Goal: Information Seeking & Learning: Learn about a topic

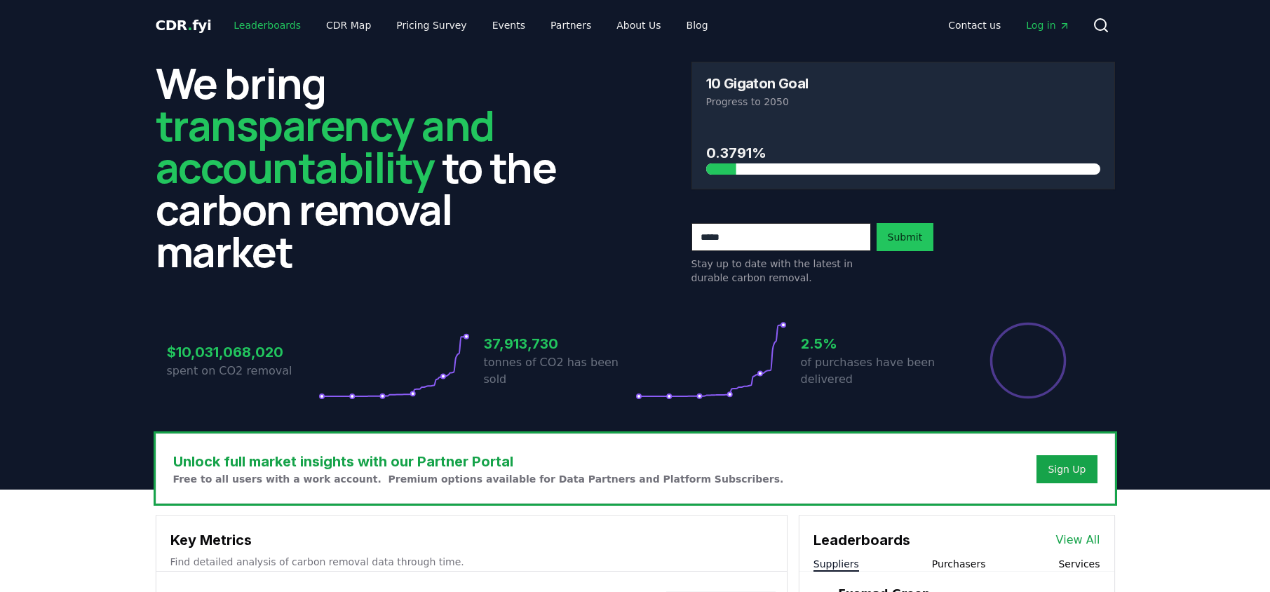
click at [241, 30] on link "Leaderboards" at bounding box center [267, 25] width 90 height 25
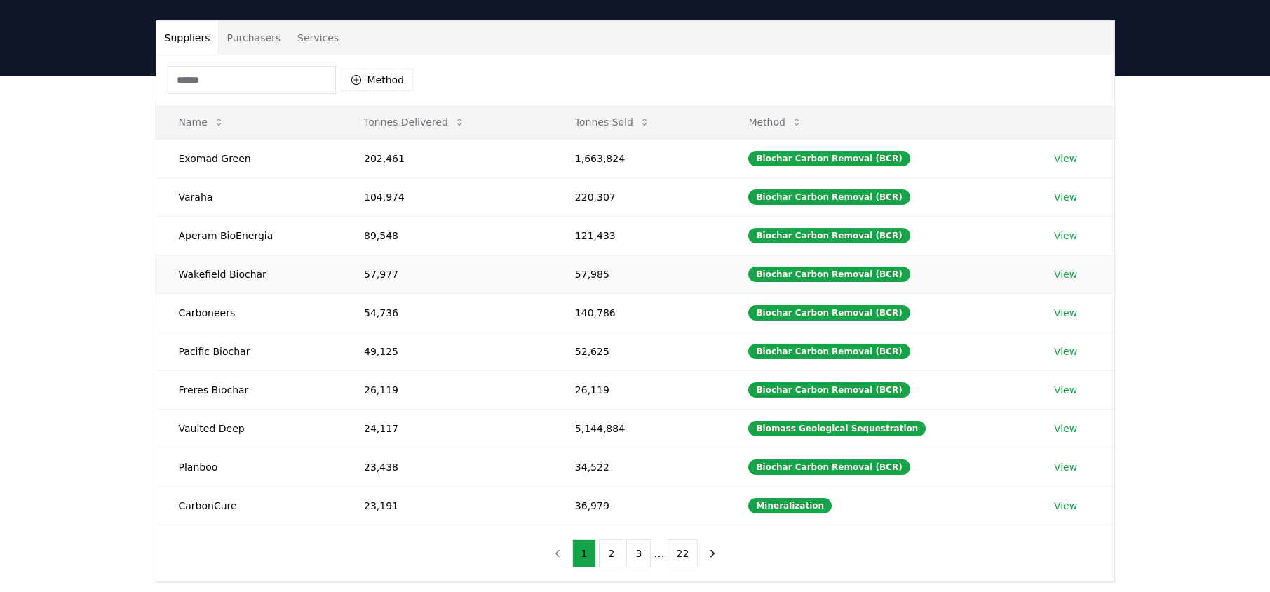
scroll to position [112, 0]
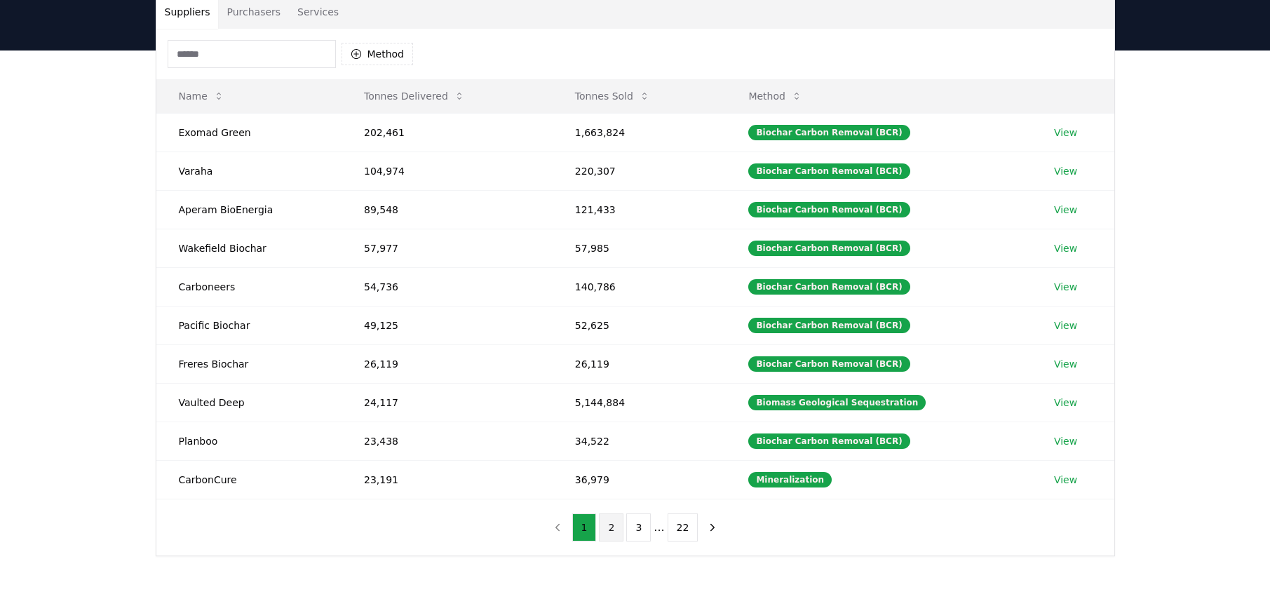
click at [610, 534] on button "2" at bounding box center [611, 527] width 25 height 28
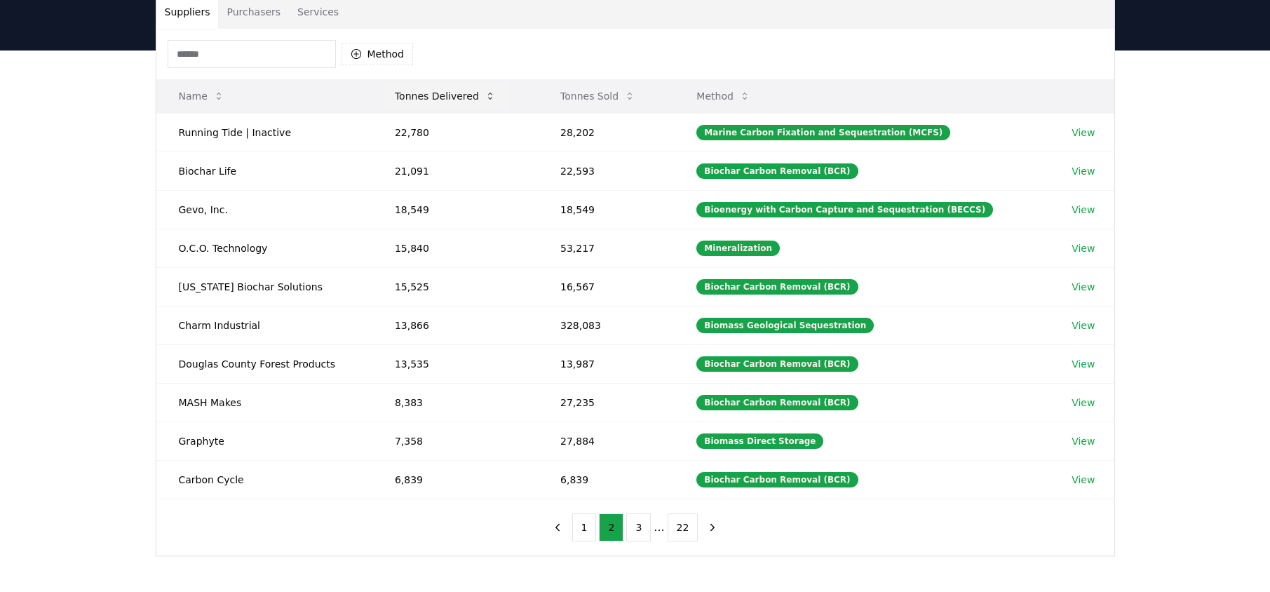
click at [447, 102] on button "Tonnes Delivered" at bounding box center [445, 96] width 123 height 28
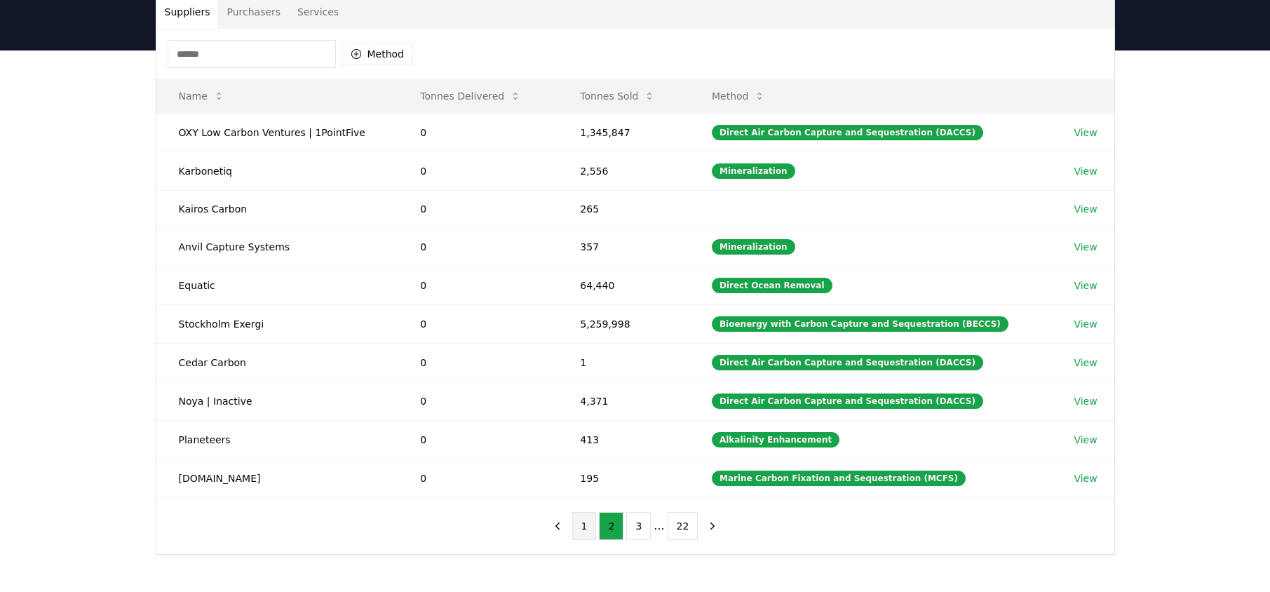
click at [574, 513] on button "1" at bounding box center [584, 526] width 25 height 28
click at [473, 97] on button "Tonnes Delivered" at bounding box center [470, 96] width 123 height 28
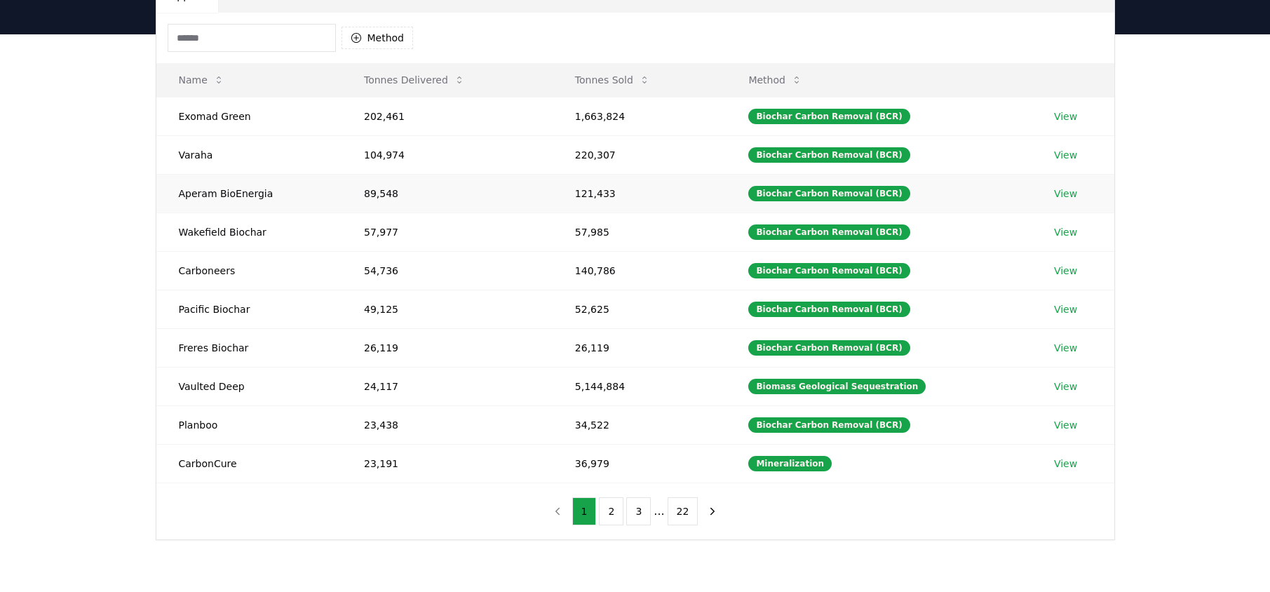
scroll to position [144, 0]
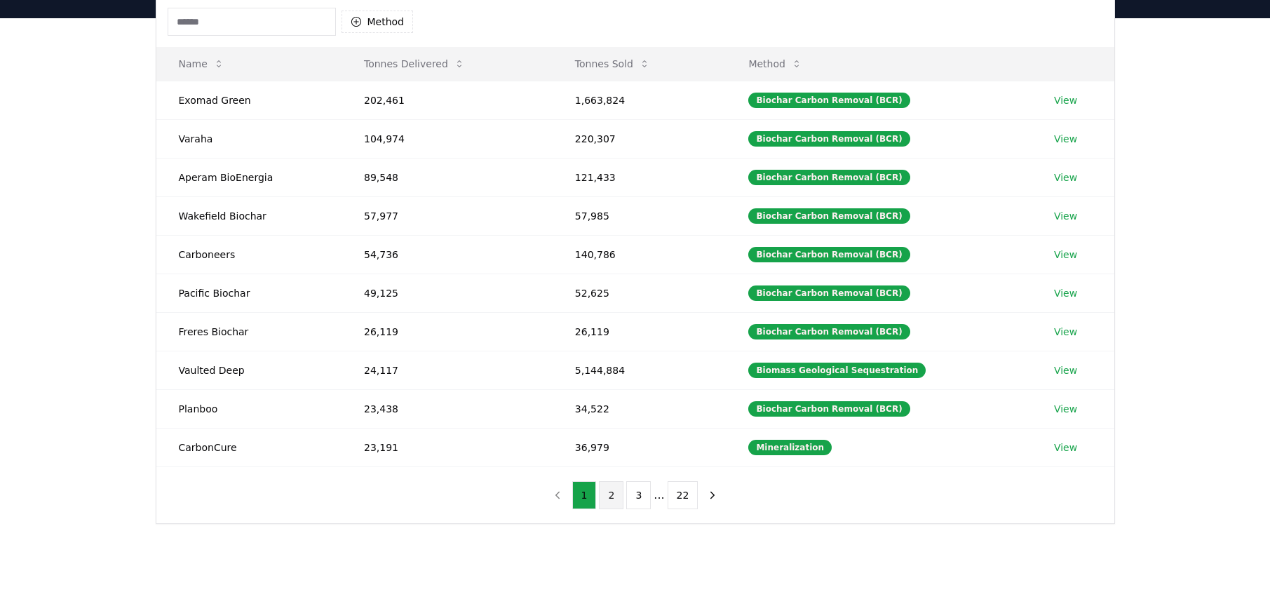
click at [617, 496] on button "2" at bounding box center [611, 495] width 25 height 28
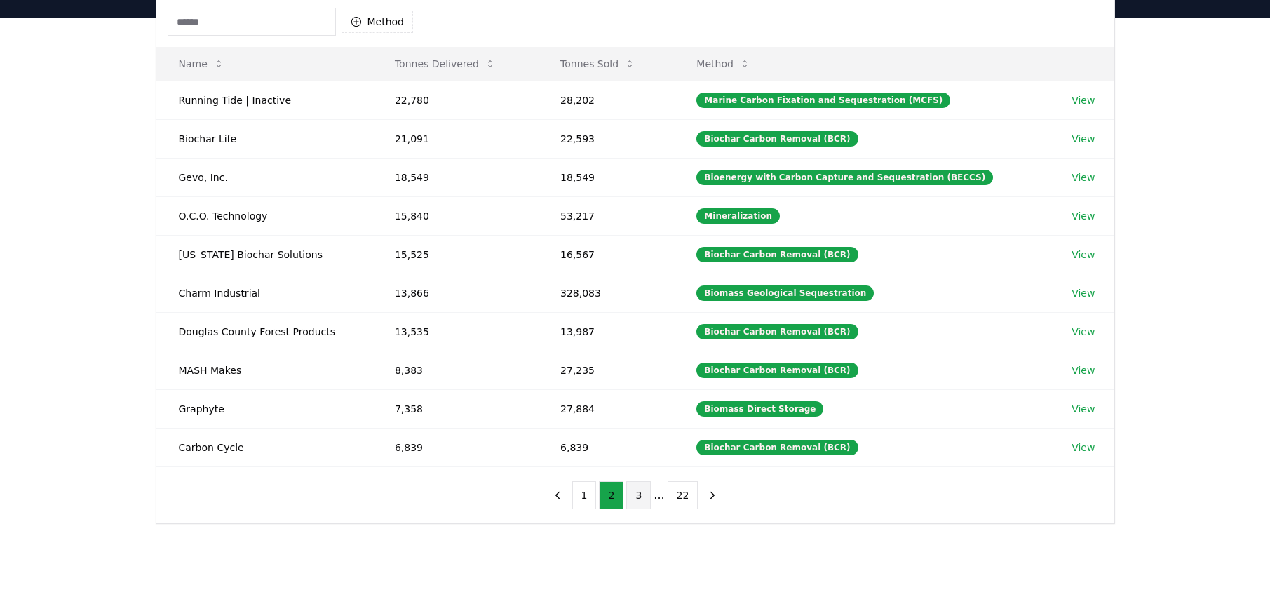
click at [639, 498] on button "3" at bounding box center [638, 495] width 25 height 28
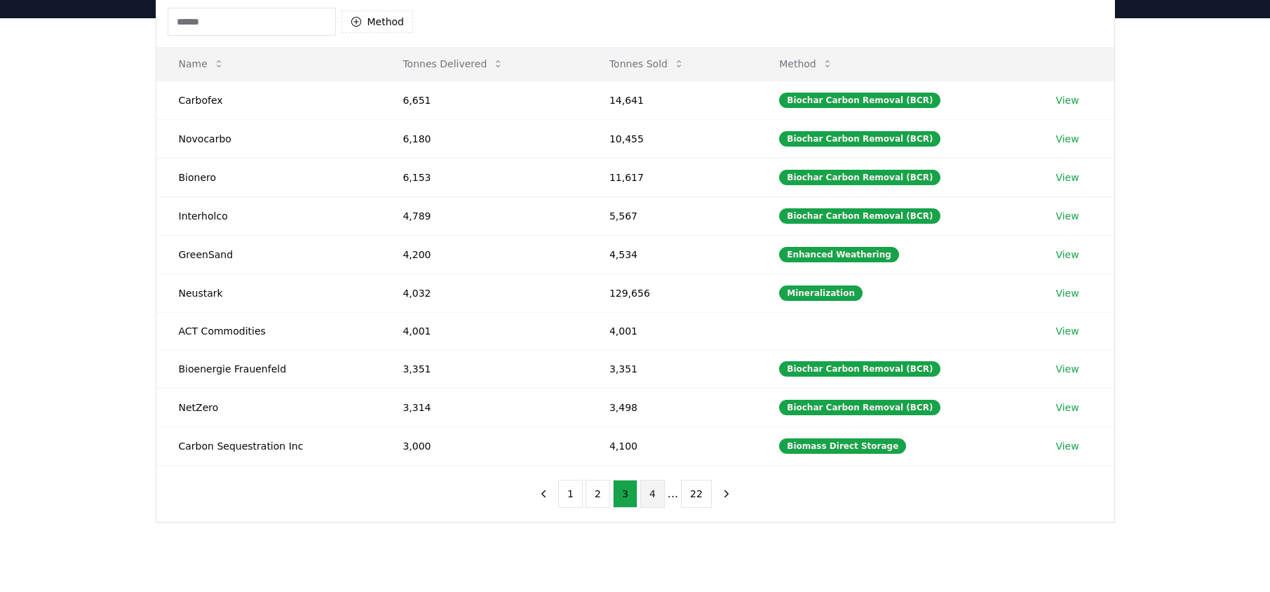
click at [652, 494] on button "4" at bounding box center [652, 494] width 25 height 28
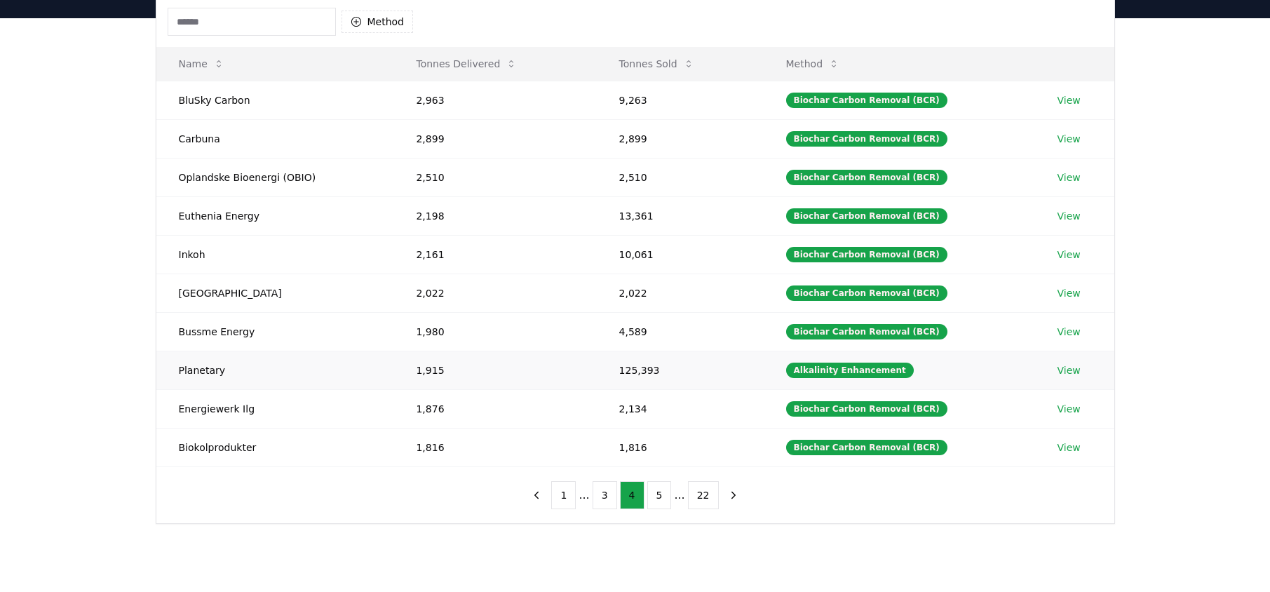
scroll to position [0, 0]
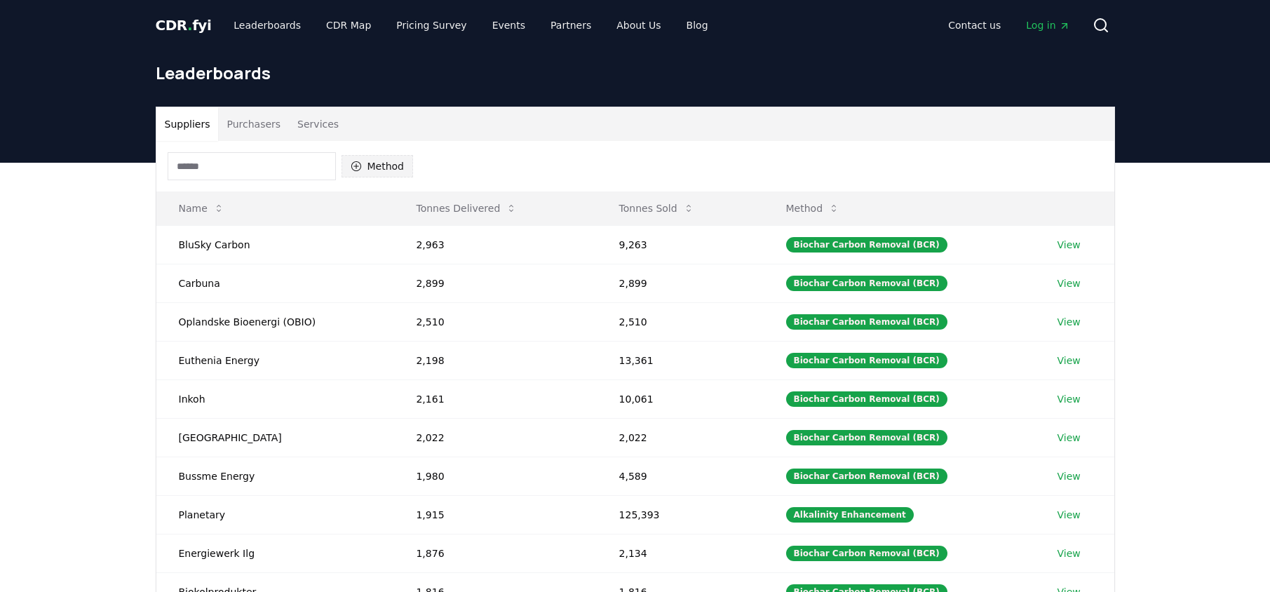
click at [390, 165] on button "Method" at bounding box center [377, 166] width 72 height 22
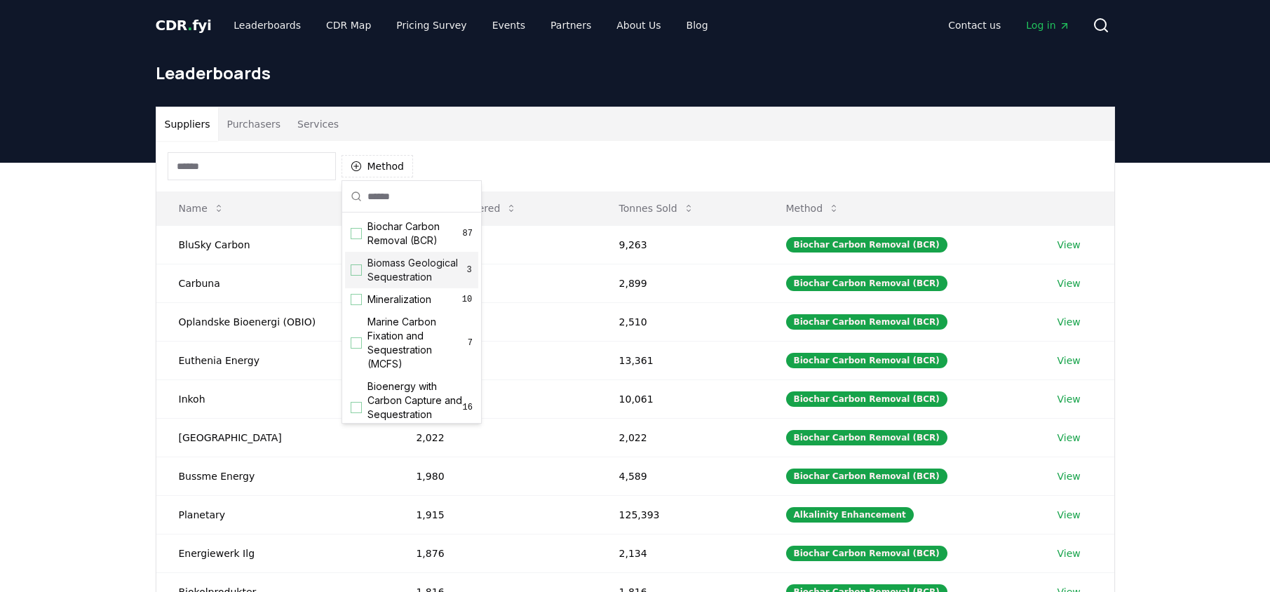
click at [357, 271] on div "Suggestions" at bounding box center [356, 269] width 11 height 11
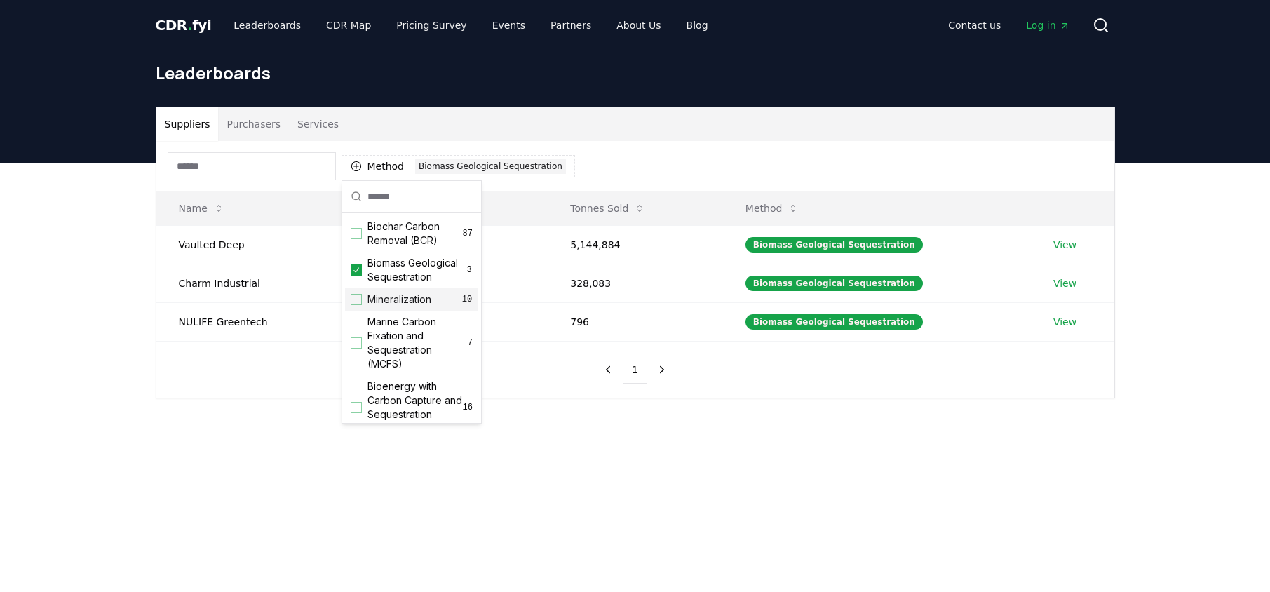
click at [357, 299] on div "Suggestions" at bounding box center [356, 299] width 11 height 11
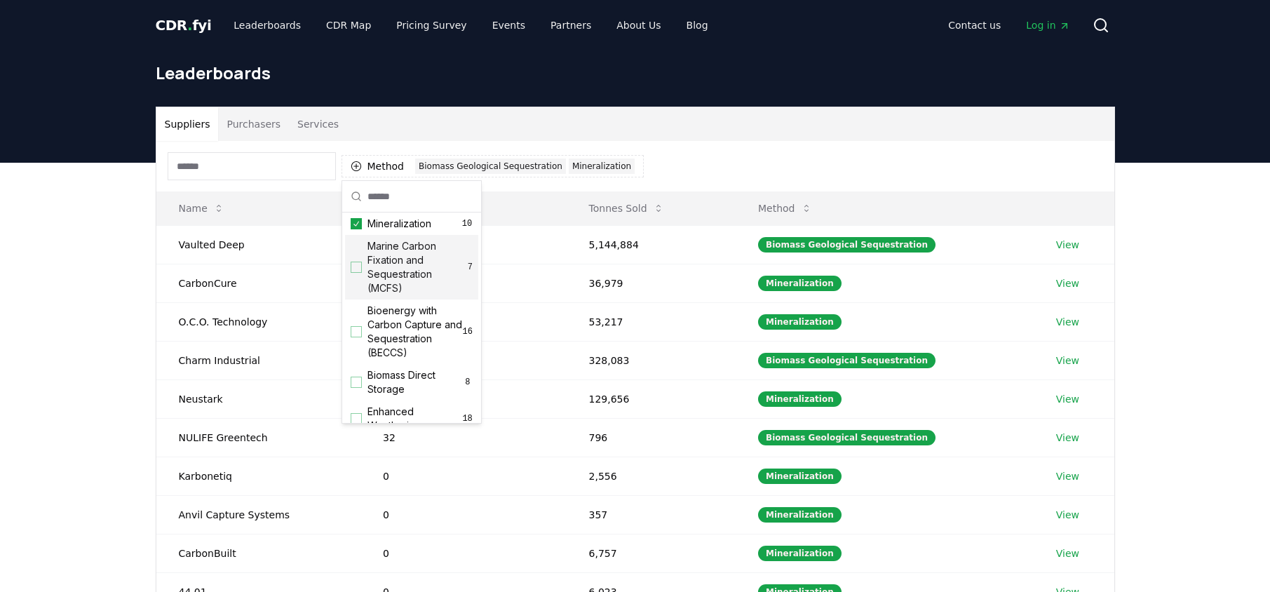
scroll to position [77, 0]
click at [357, 327] on div "Suggestions" at bounding box center [356, 330] width 11 height 11
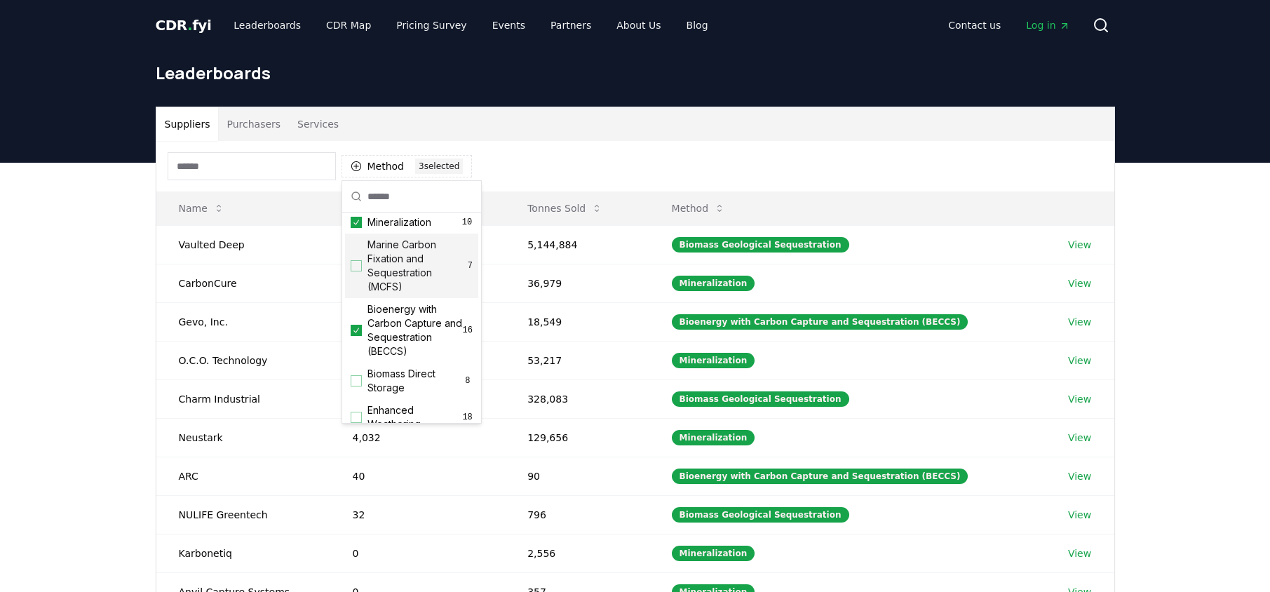
click at [356, 273] on div "Marine Carbon Fixation and Sequestration (MCFS) 7" at bounding box center [411, 265] width 133 height 65
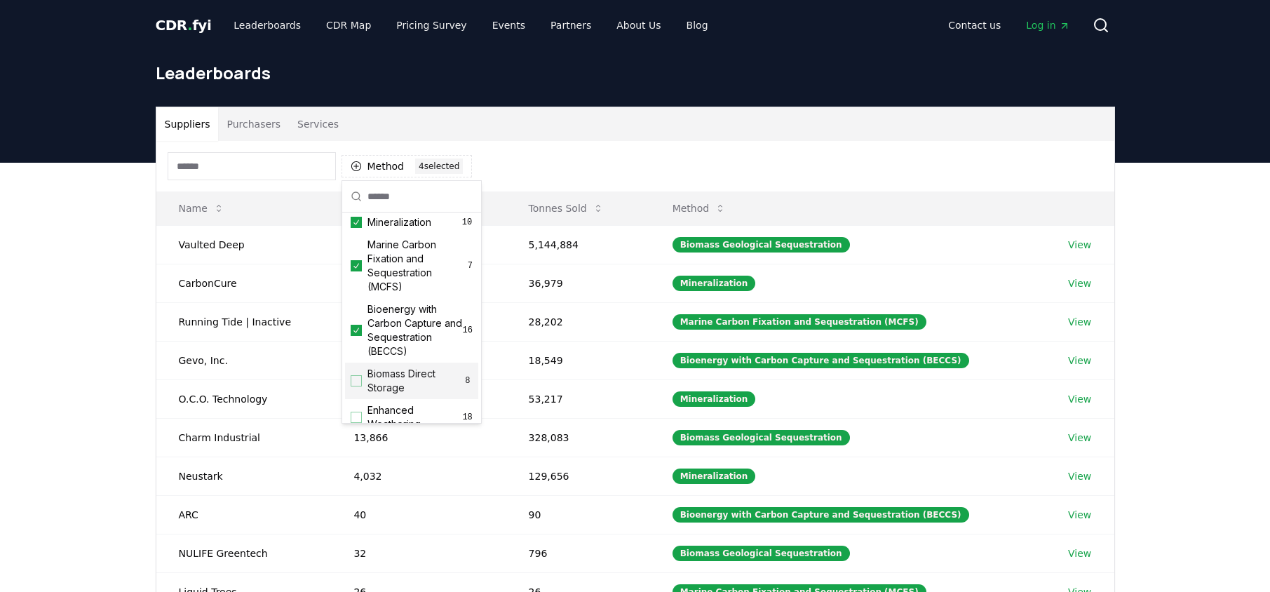
click at [357, 379] on div "Suggestions" at bounding box center [356, 380] width 11 height 11
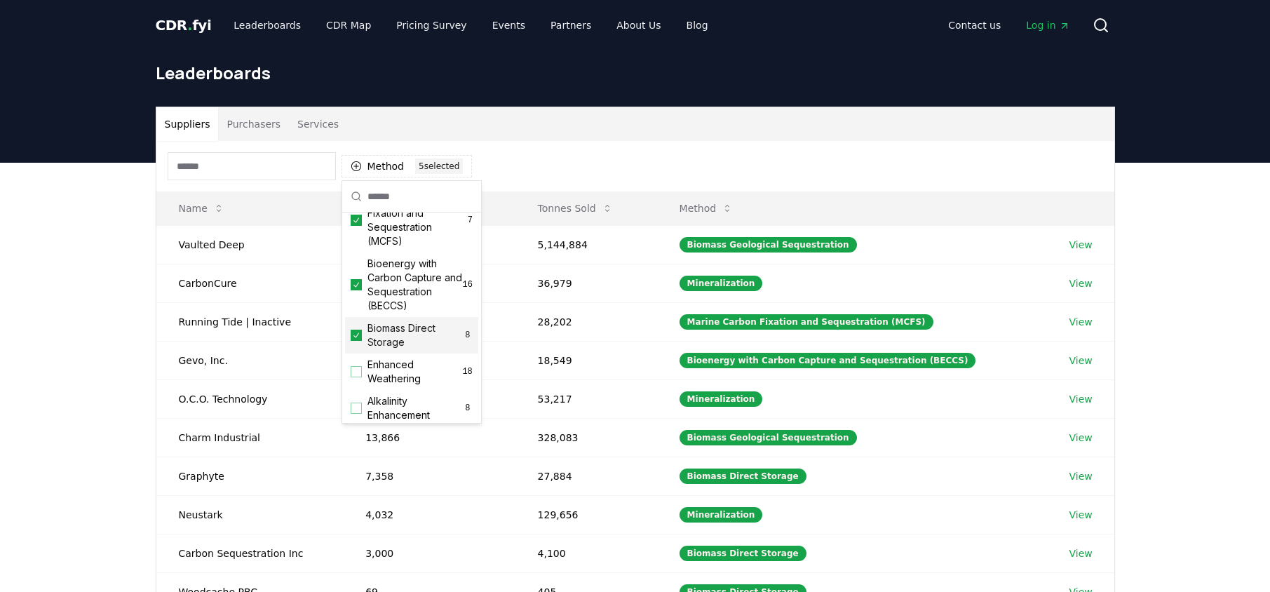
scroll to position [123, 0]
click at [357, 373] on div "Suggestions" at bounding box center [356, 370] width 11 height 11
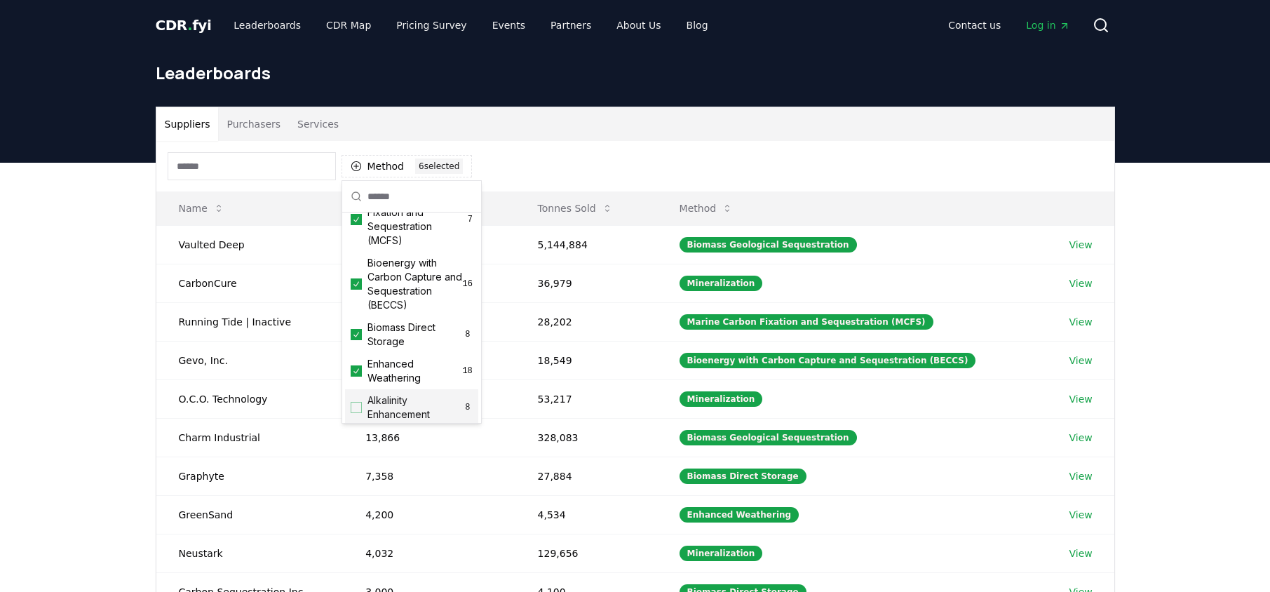
click at [351, 410] on div "Suggestions" at bounding box center [356, 407] width 11 height 11
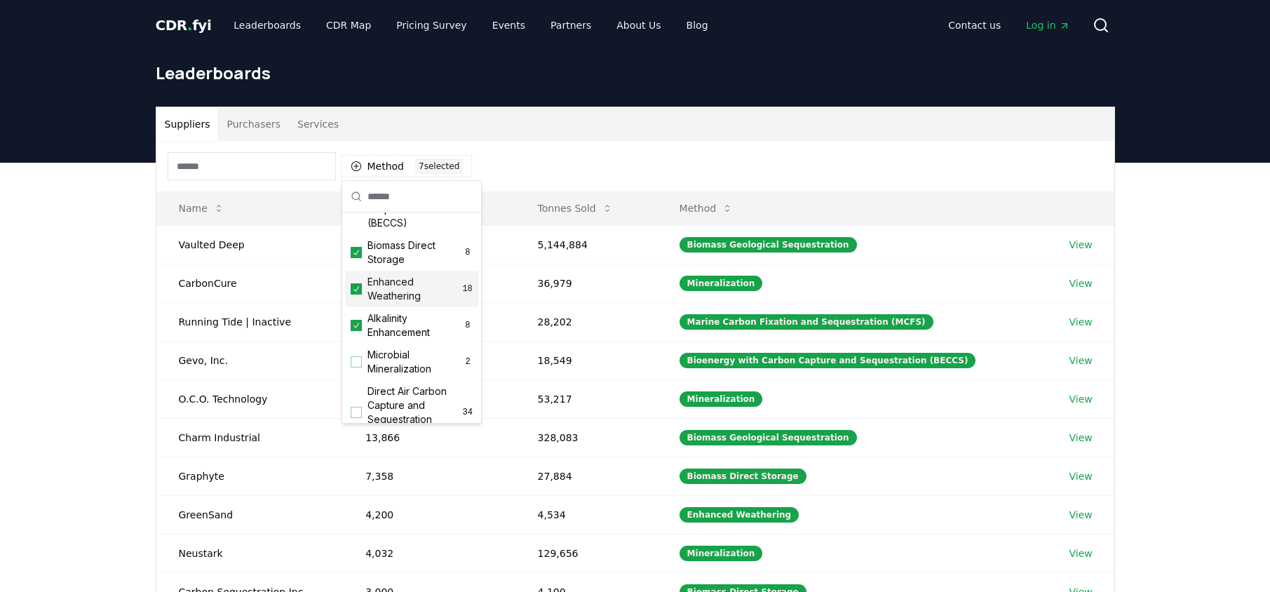
scroll to position [208, 0]
click at [357, 358] on div "Suggestions" at bounding box center [356, 359] width 11 height 11
click at [354, 412] on div "Suggestions" at bounding box center [356, 410] width 11 height 11
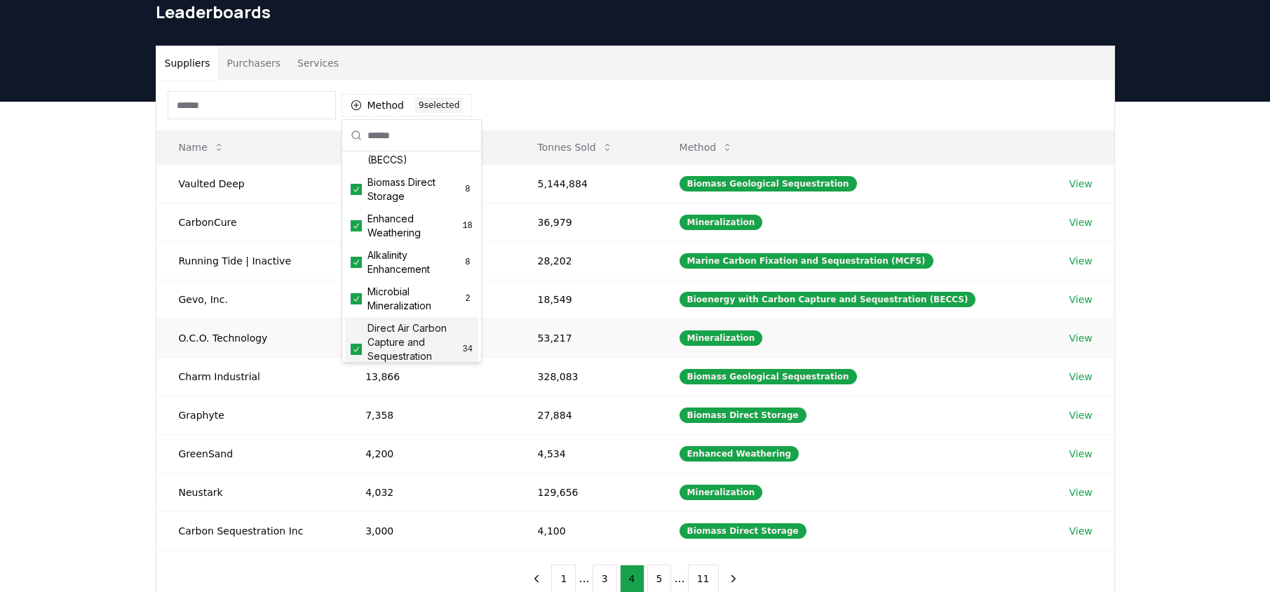
scroll to position [62, 0]
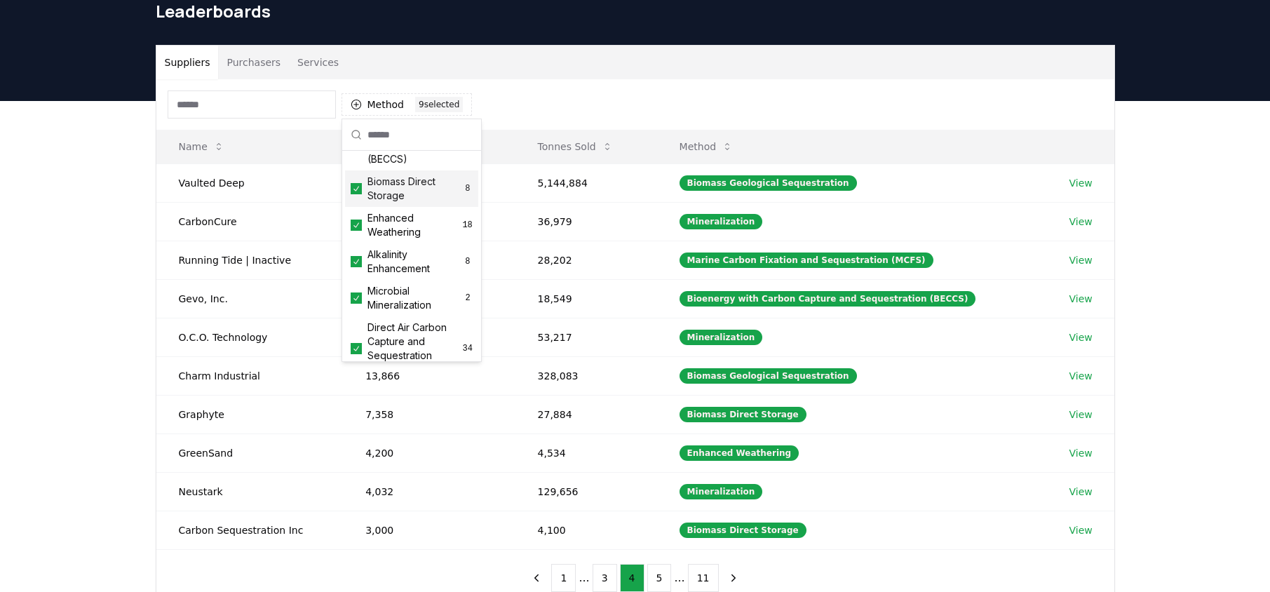
click at [559, 97] on div "Method 9 9 selected" at bounding box center [635, 104] width 958 height 50
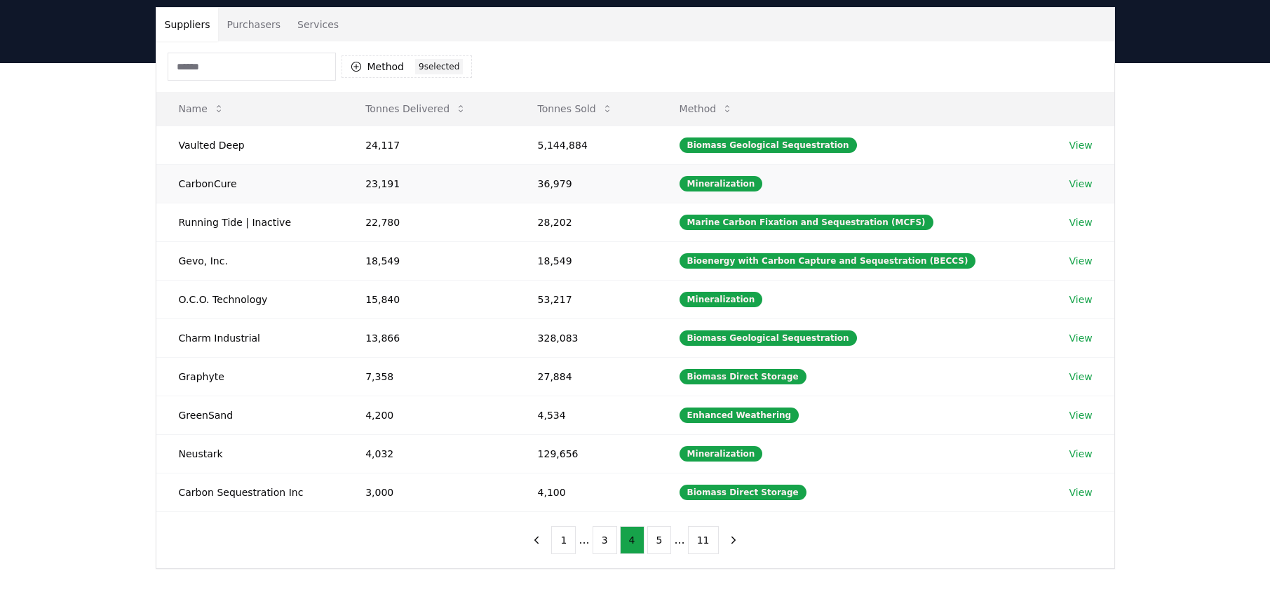
scroll to position [98, 0]
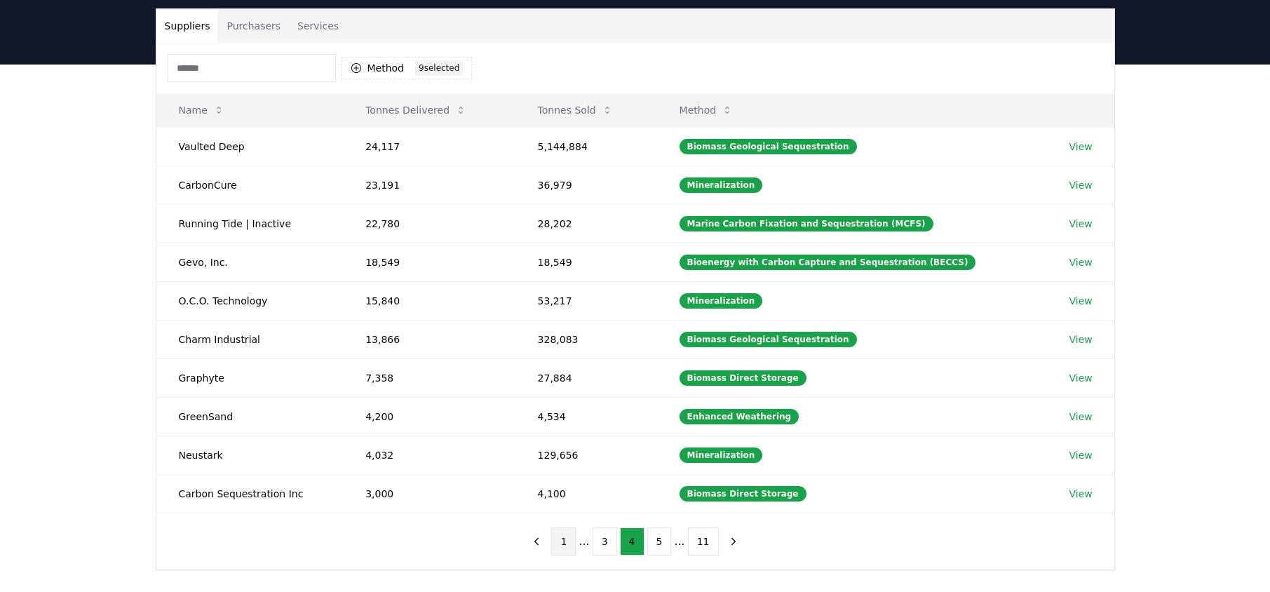
click at [565, 549] on button "1" at bounding box center [563, 541] width 25 height 28
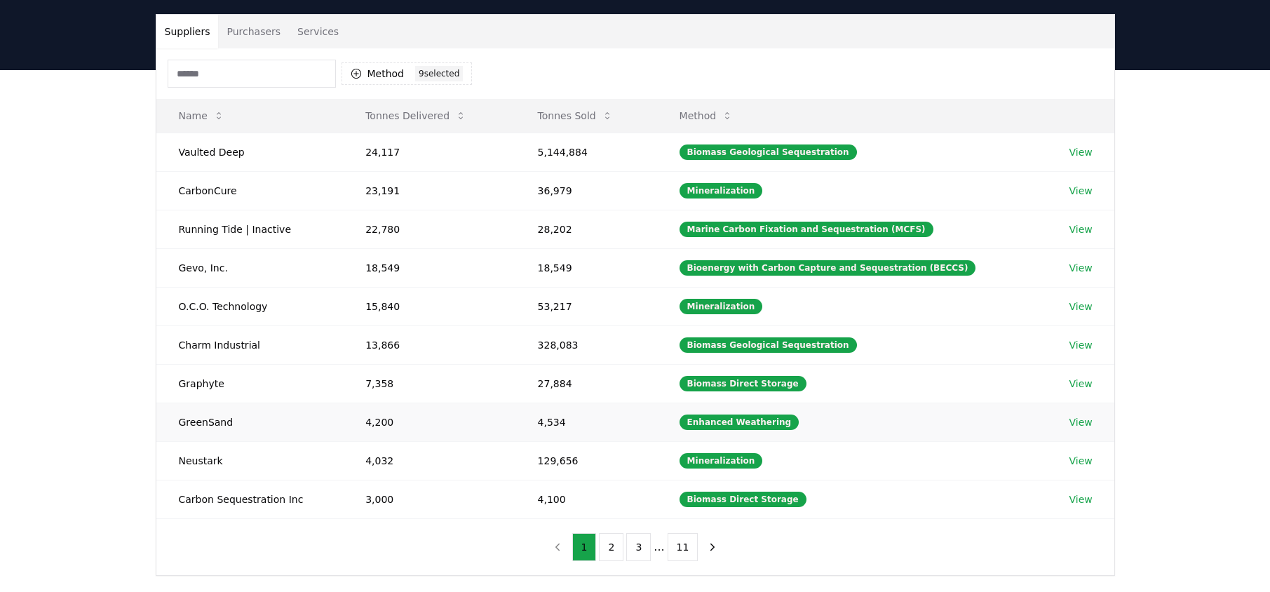
scroll to position [96, 0]
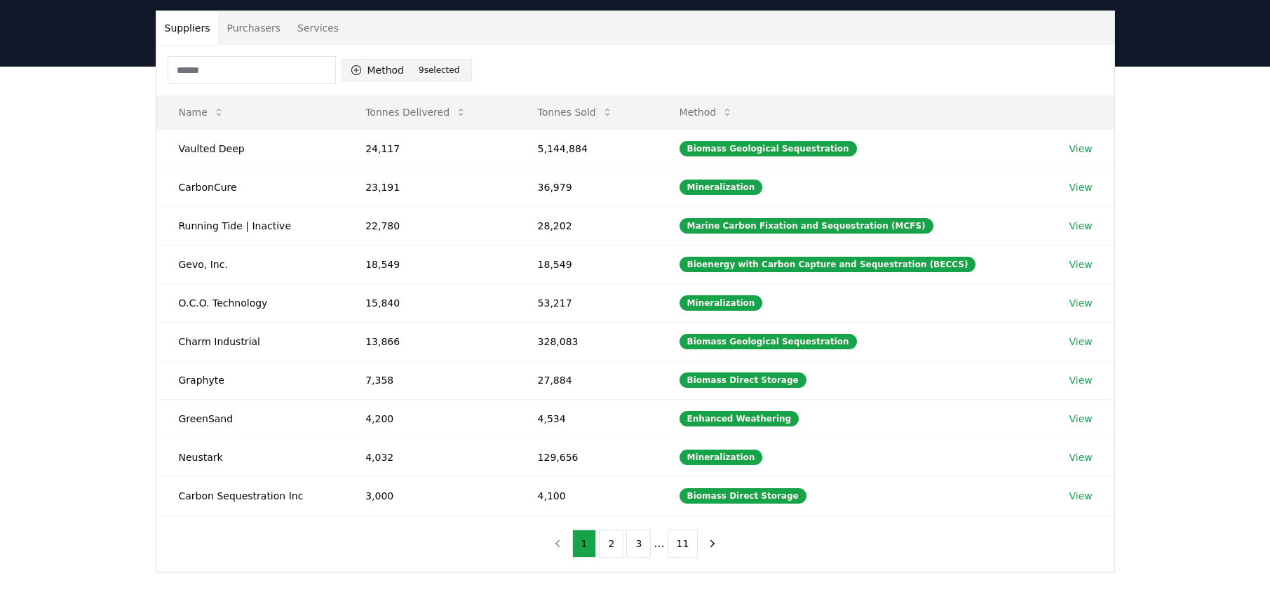
click at [430, 72] on div "9 selected" at bounding box center [439, 69] width 48 height 15
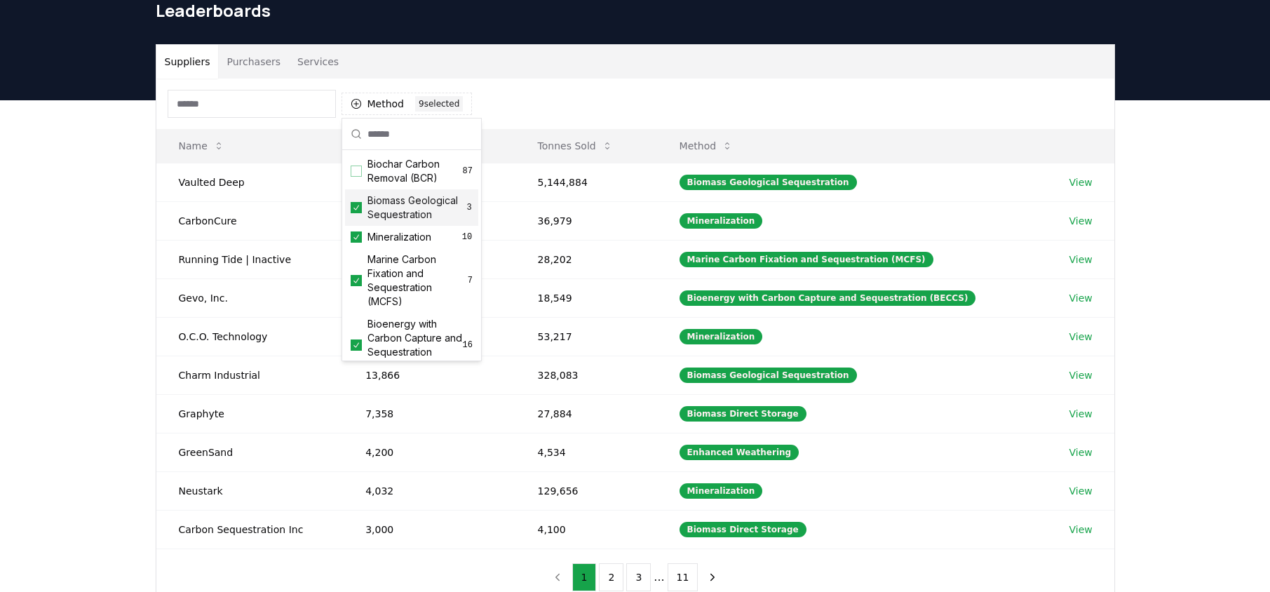
scroll to position [61, 0]
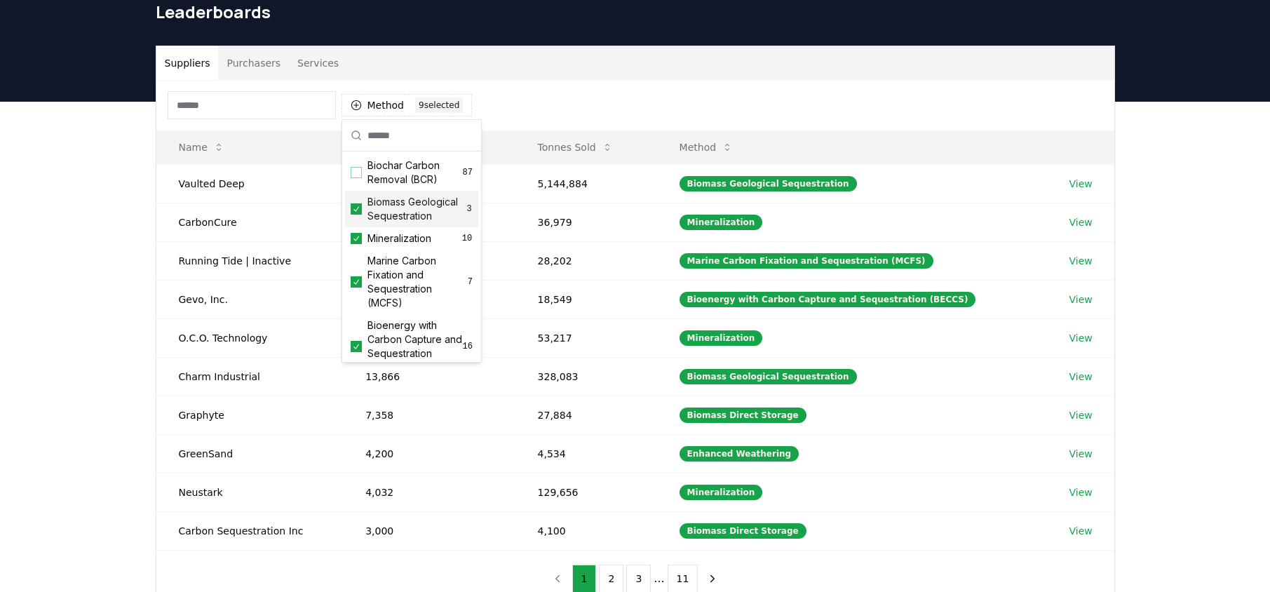
click at [356, 208] on icon "Suggestions" at bounding box center [356, 208] width 10 height 11
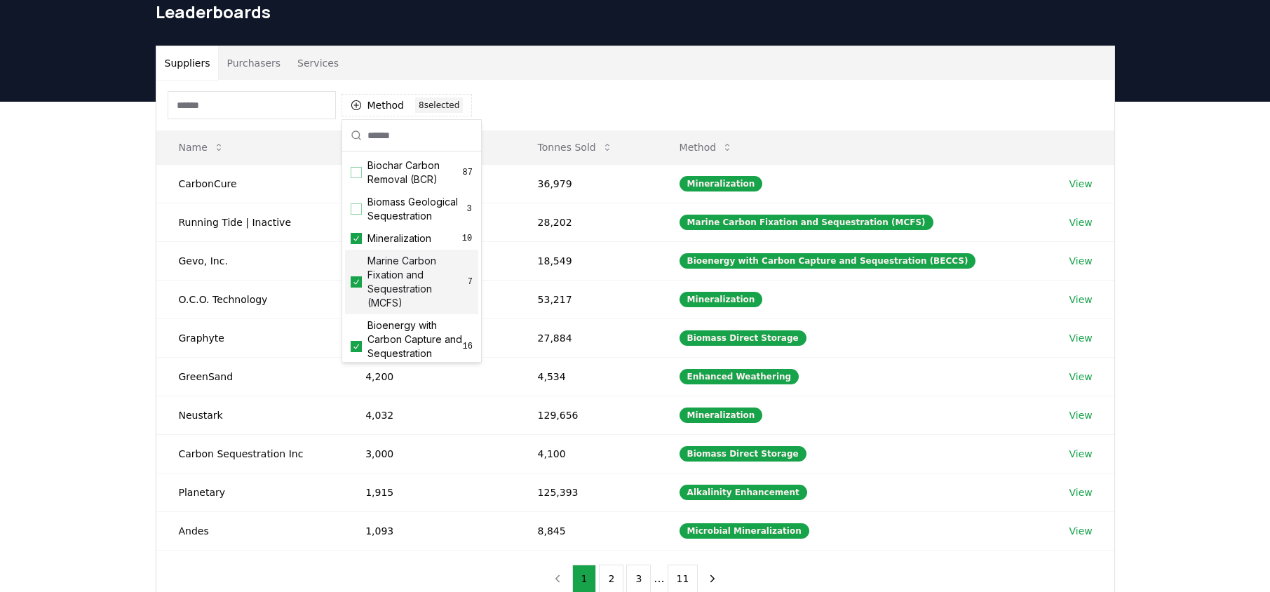
click at [357, 283] on icon "Suggestions" at bounding box center [356, 281] width 10 height 11
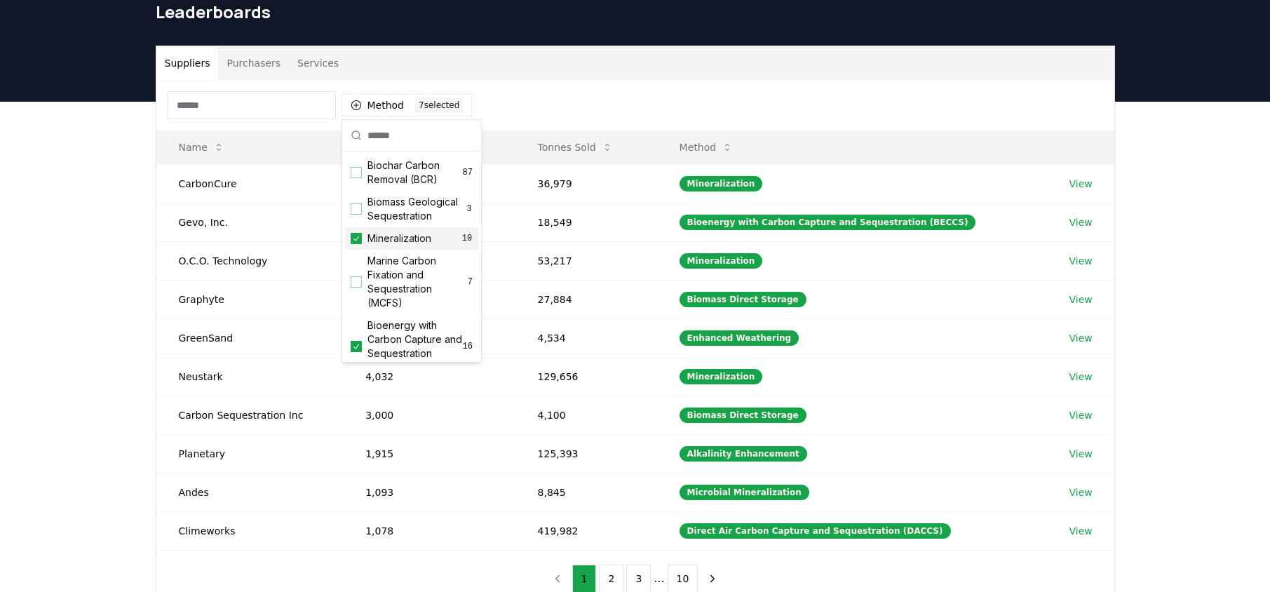
click at [356, 237] on icon "Suggestions" at bounding box center [356, 238] width 10 height 11
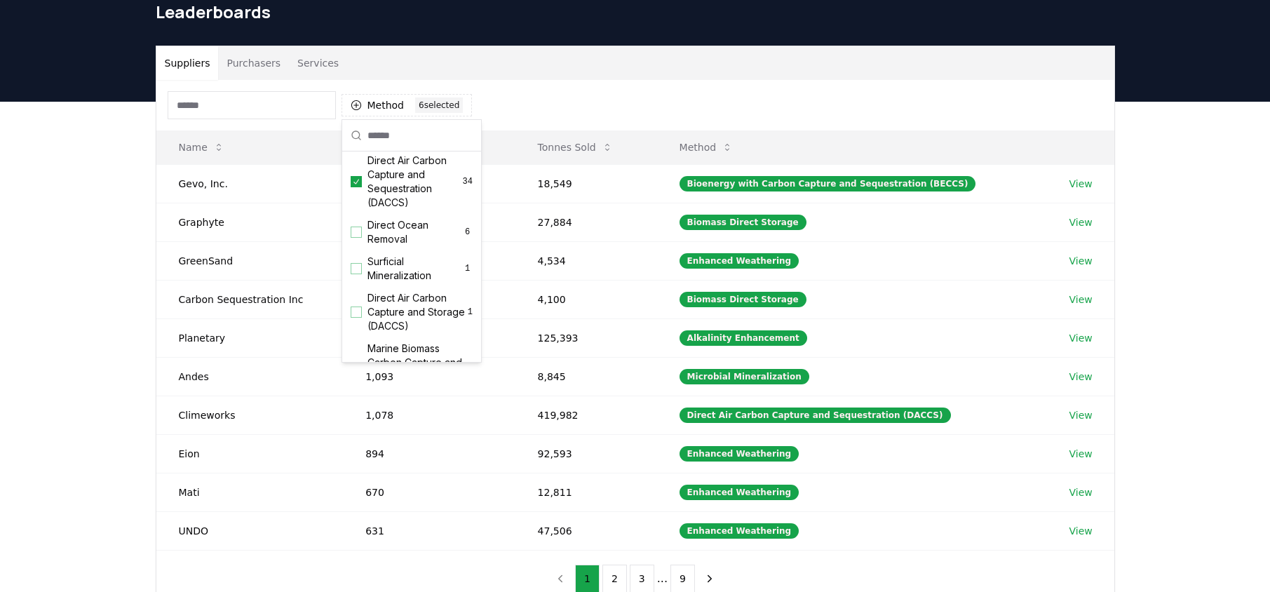
scroll to position [378, 0]
click at [357, 230] on div "Suggestions" at bounding box center [356, 229] width 11 height 11
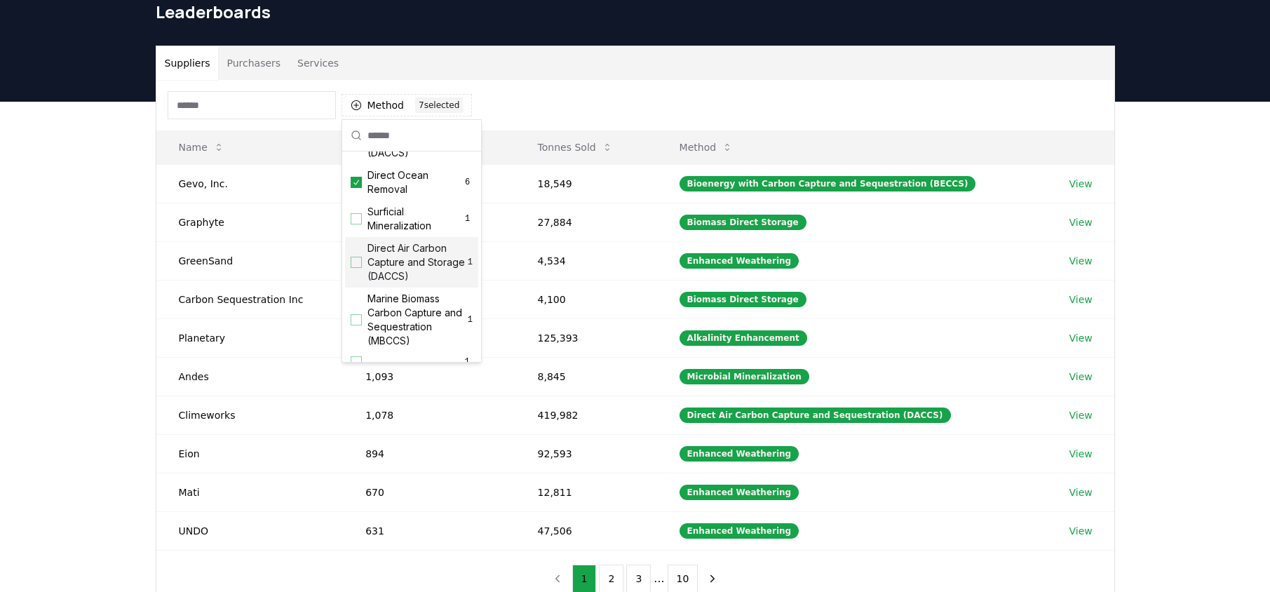
scroll to position [445, 0]
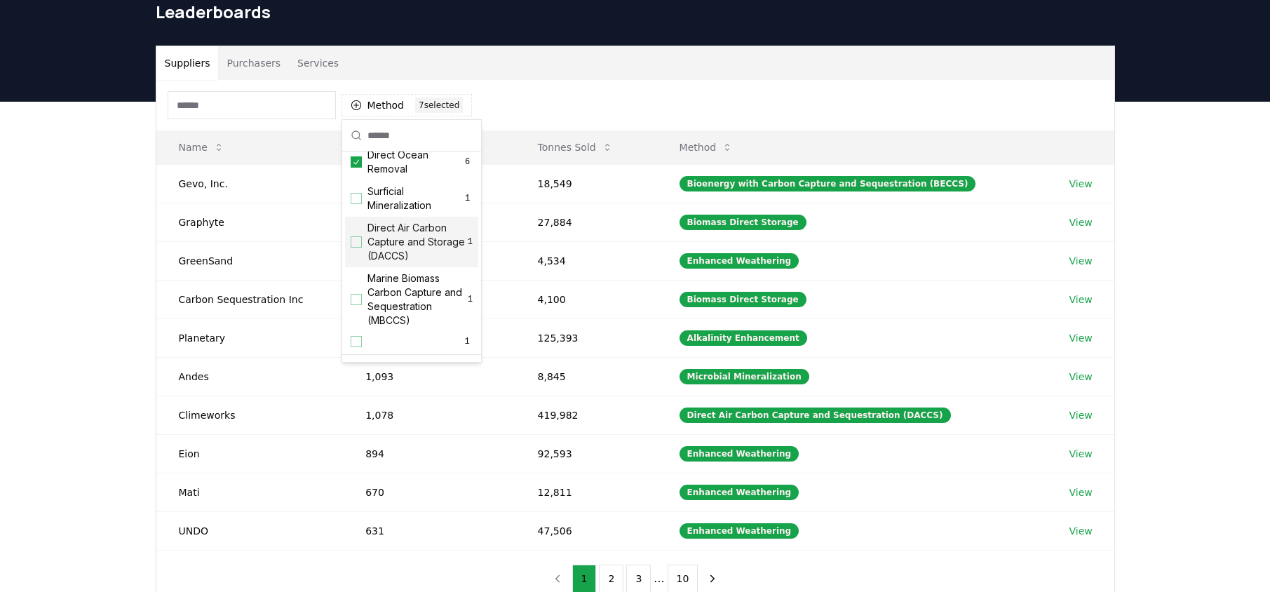
click at [356, 246] on div "Suggestions" at bounding box center [356, 241] width 11 height 11
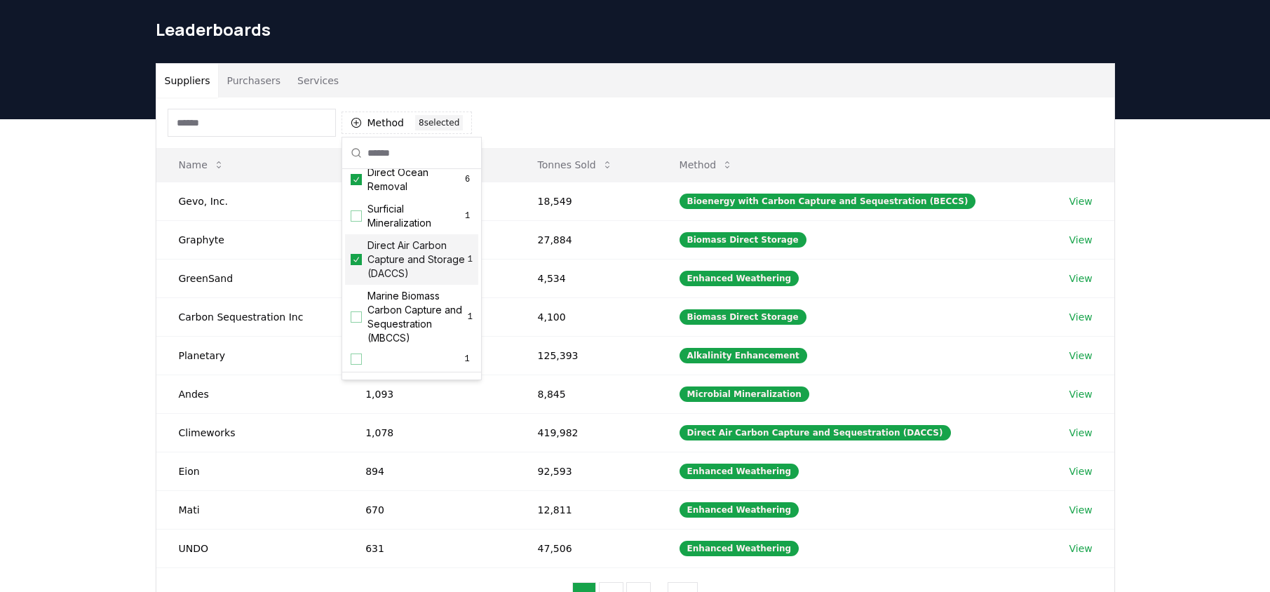
scroll to position [466, 0]
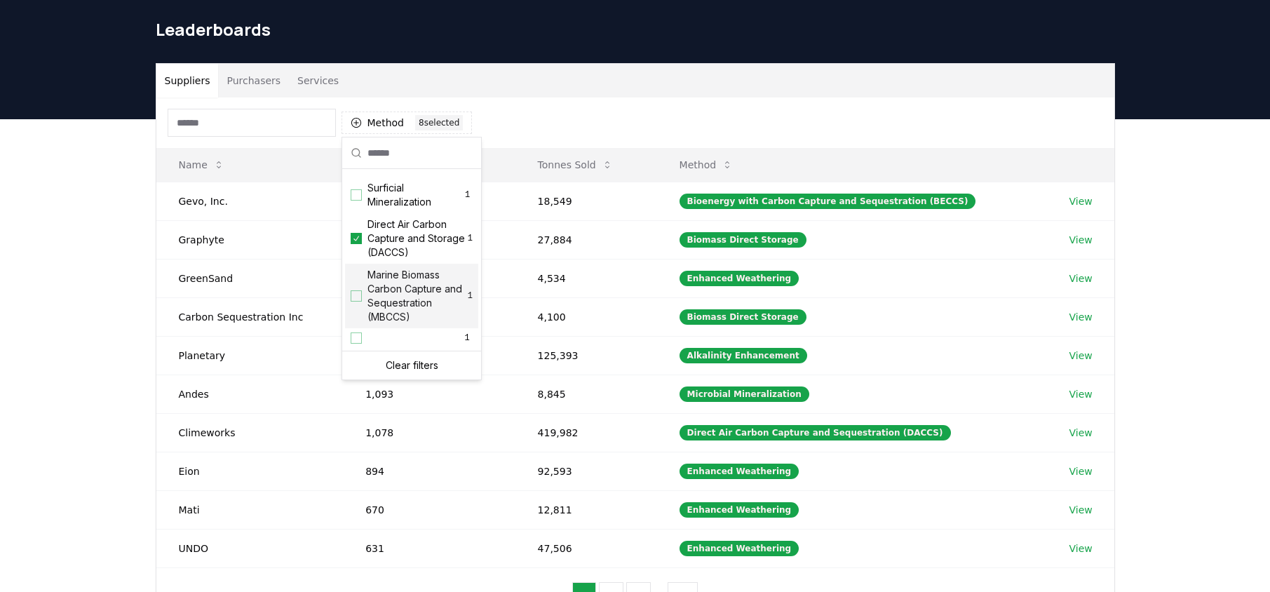
click at [596, 123] on div "Method 8 8 selected" at bounding box center [635, 122] width 958 height 50
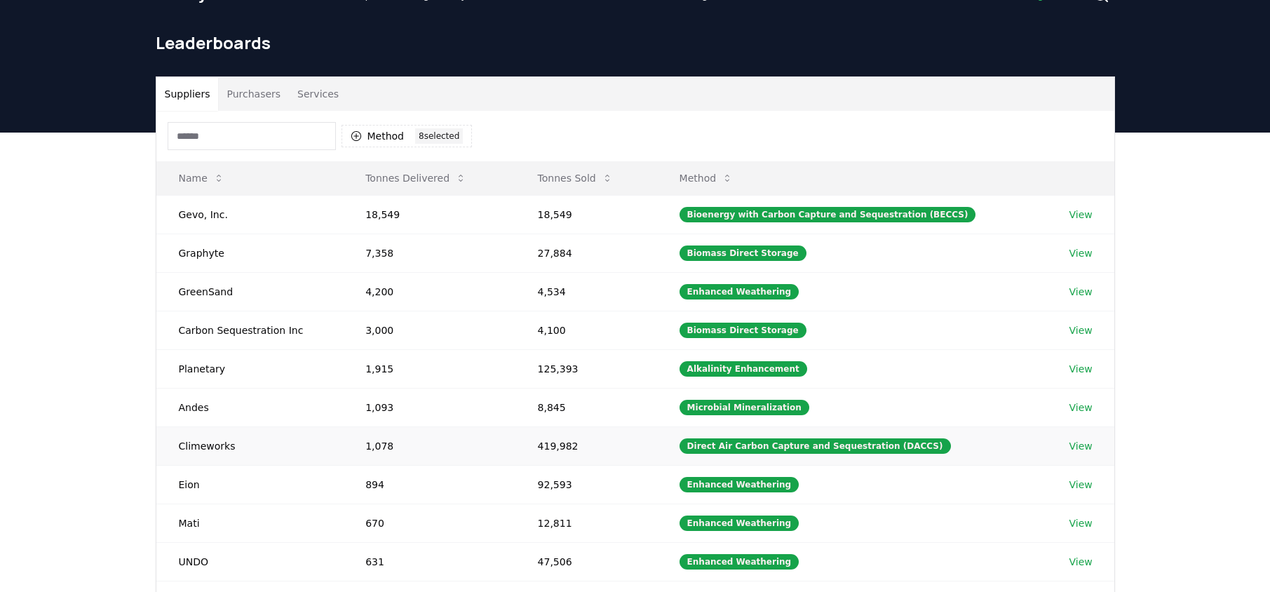
scroll to position [28, 0]
